Goal: Information Seeking & Learning: Learn about a topic

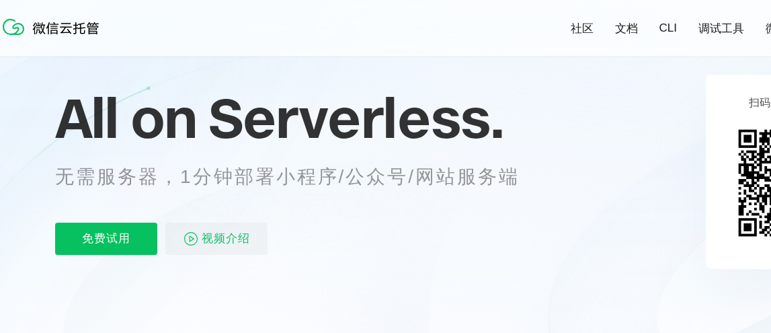
scroll to position [89, 0]
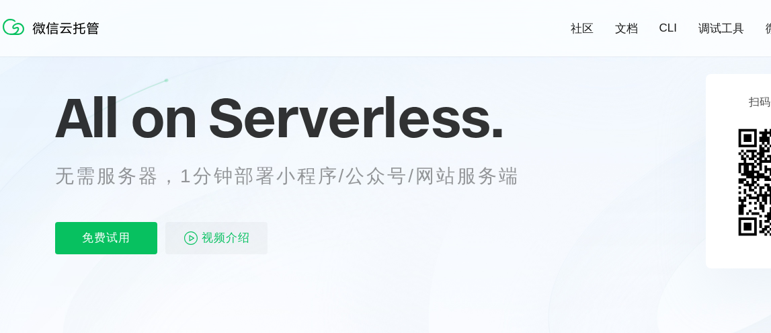
click at [389, 235] on div "免费试用 视频介绍" at bounding box center [304, 238] width 498 height 32
click at [379, 233] on div "免费试用 视频介绍" at bounding box center [304, 238] width 498 height 32
click at [381, 237] on div "免费试用 视频介绍" at bounding box center [304, 238] width 498 height 32
click at [375, 231] on div "免费试用 视频介绍" at bounding box center [304, 238] width 498 height 32
click at [376, 235] on div "免费试用 视频介绍" at bounding box center [304, 238] width 498 height 32
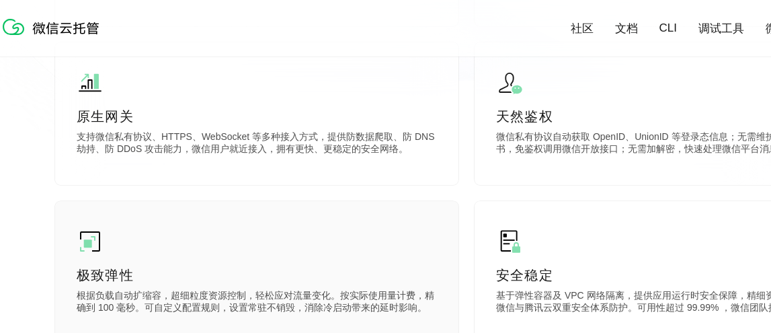
scroll to position [695, 0]
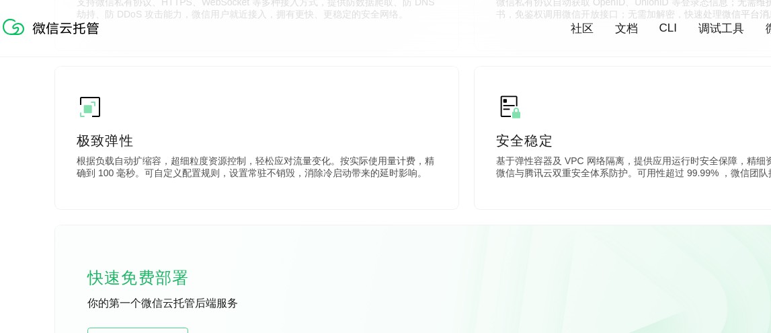
click at [235, 219] on div "开箱即用 提供一切部署服务端应用基础设施，可根据自己的语言偏好编写代码，搭配 DevOps 工作流高效构建和部署。无需运维管理，将你从各种基础架构工作中解放出…" at bounding box center [466, 68] width 823 height 638
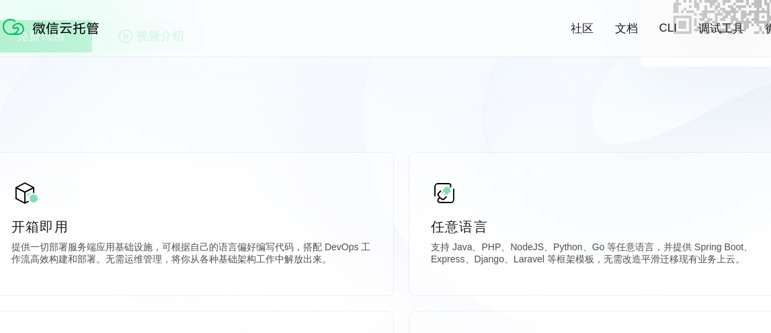
scroll to position [291, 0]
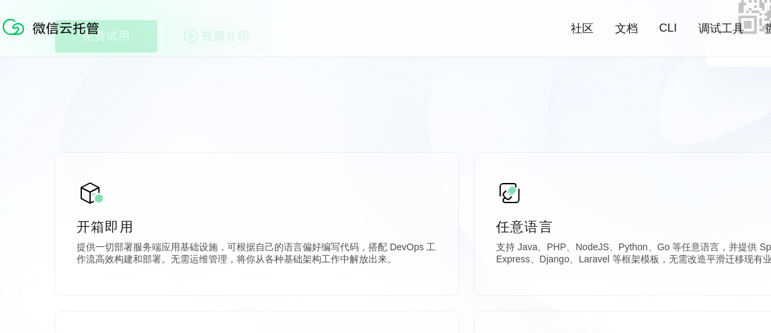
click at [225, 116] on icon at bounding box center [466, 72] width 1291 height 726
click at [234, 108] on icon at bounding box center [466, 72] width 1291 height 726
click at [238, 108] on icon at bounding box center [466, 72] width 1291 height 726
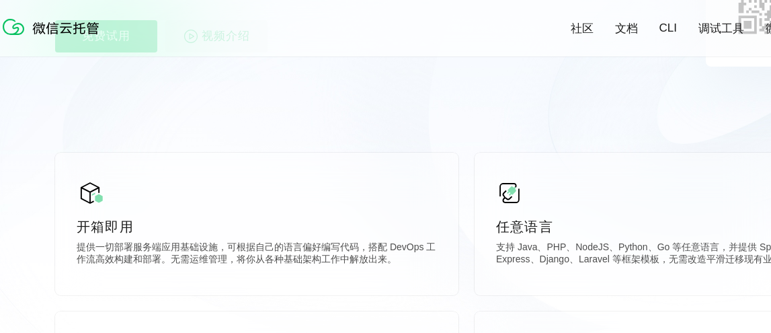
click at [238, 108] on icon at bounding box center [466, 72] width 1291 height 726
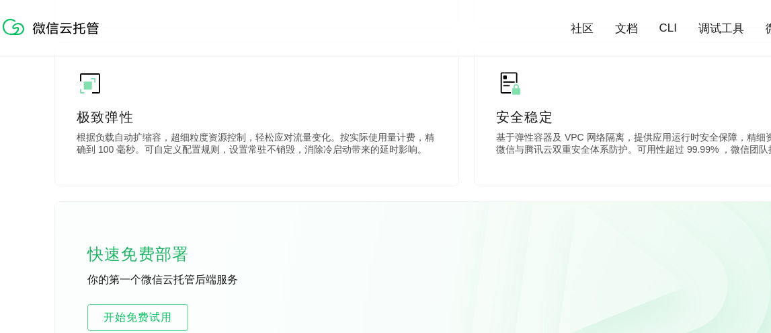
scroll to position [695, 0]
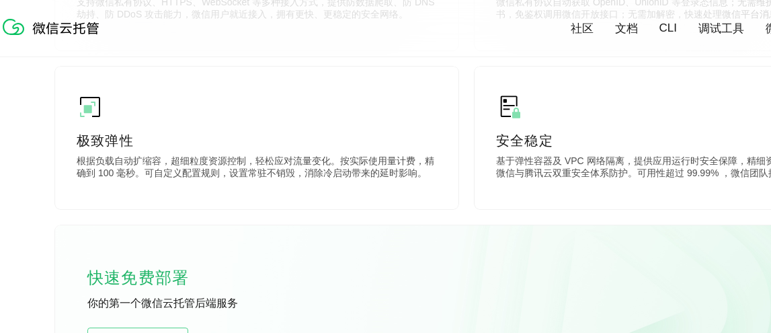
click at [251, 217] on div "开箱即用 提供一切部署服务端应用基础设施，可根据自己的语言偏好编写代码，搭配 DevOps 工作流高效构建和部署。无需运维管理，将你从各种基础架构工作中解放出…" at bounding box center [466, 68] width 823 height 638
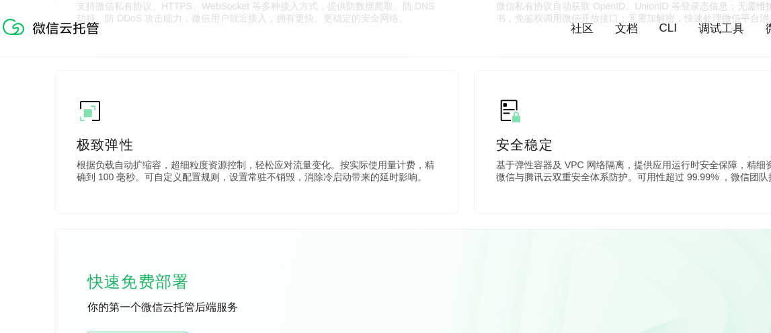
scroll to position [358, 0]
